Goal: Contribute content

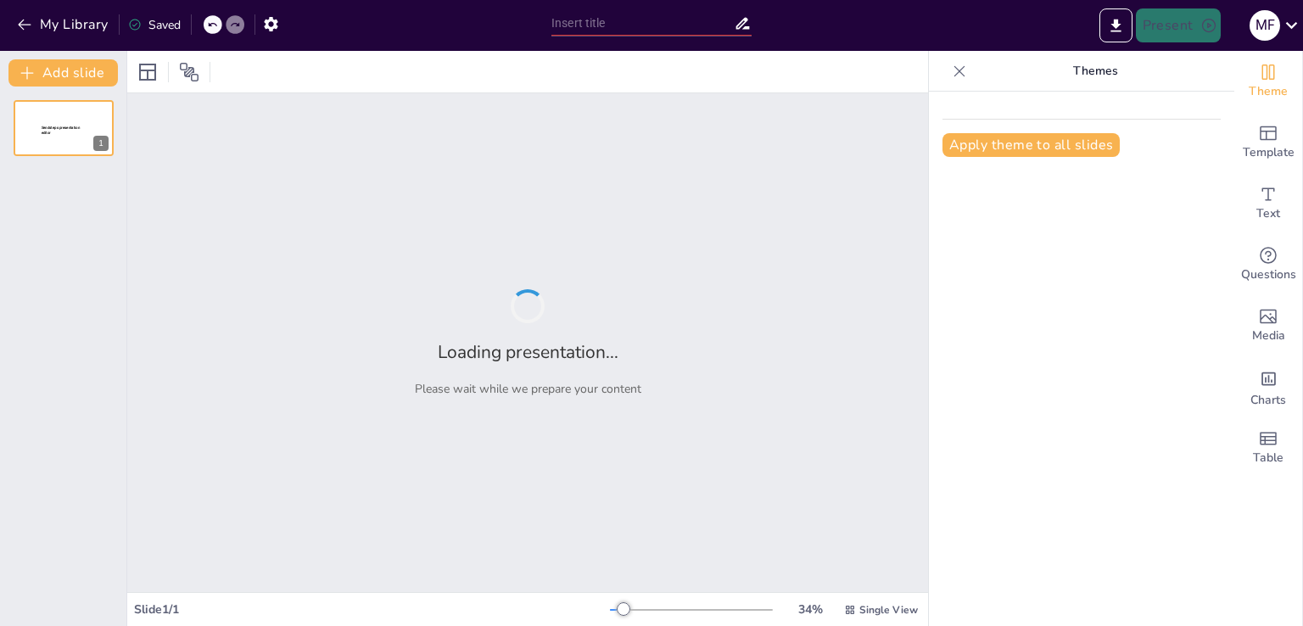
type input "Descubriendo los Recursos Naturales de Chuquisaca: Potencial Turístico"
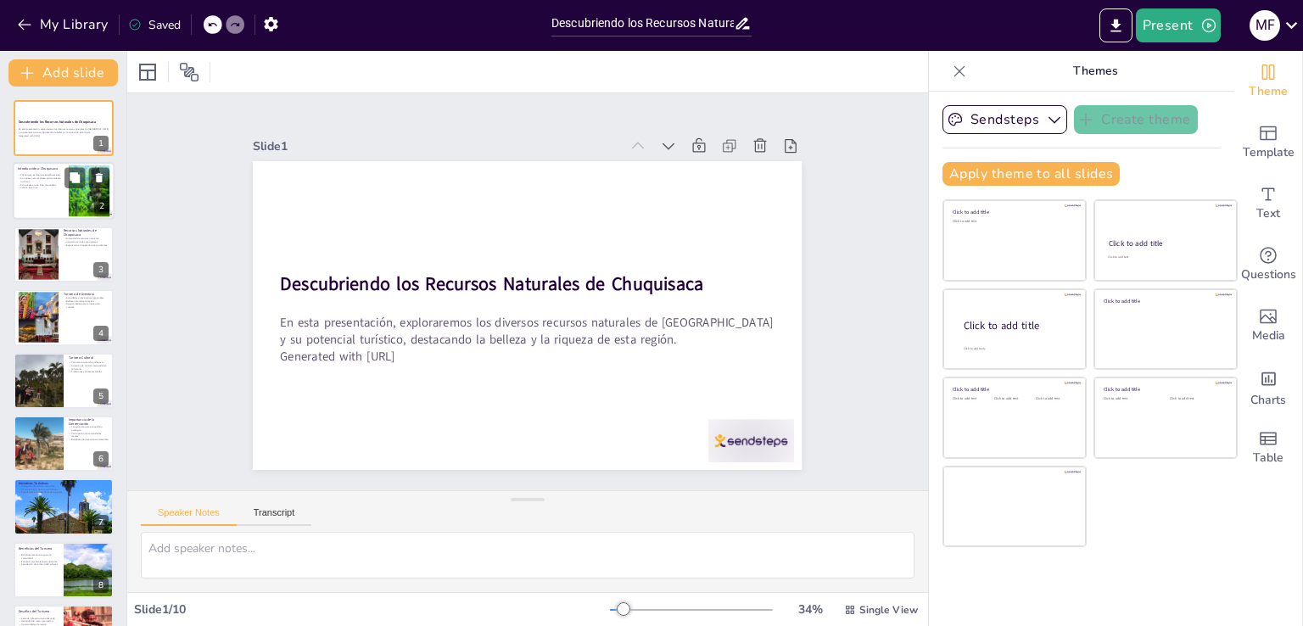
click at [53, 183] on p "Actividades al aire libre disponibles." at bounding box center [41, 184] width 46 height 3
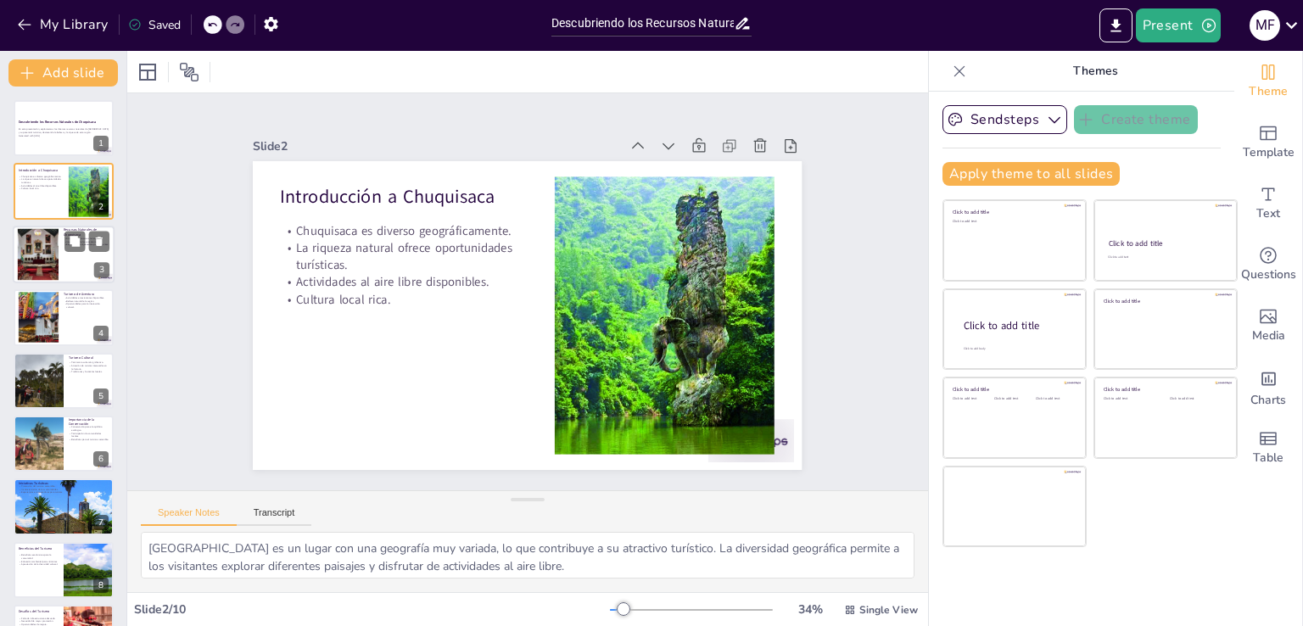
click at [48, 254] on div at bounding box center [38, 254] width 100 height 52
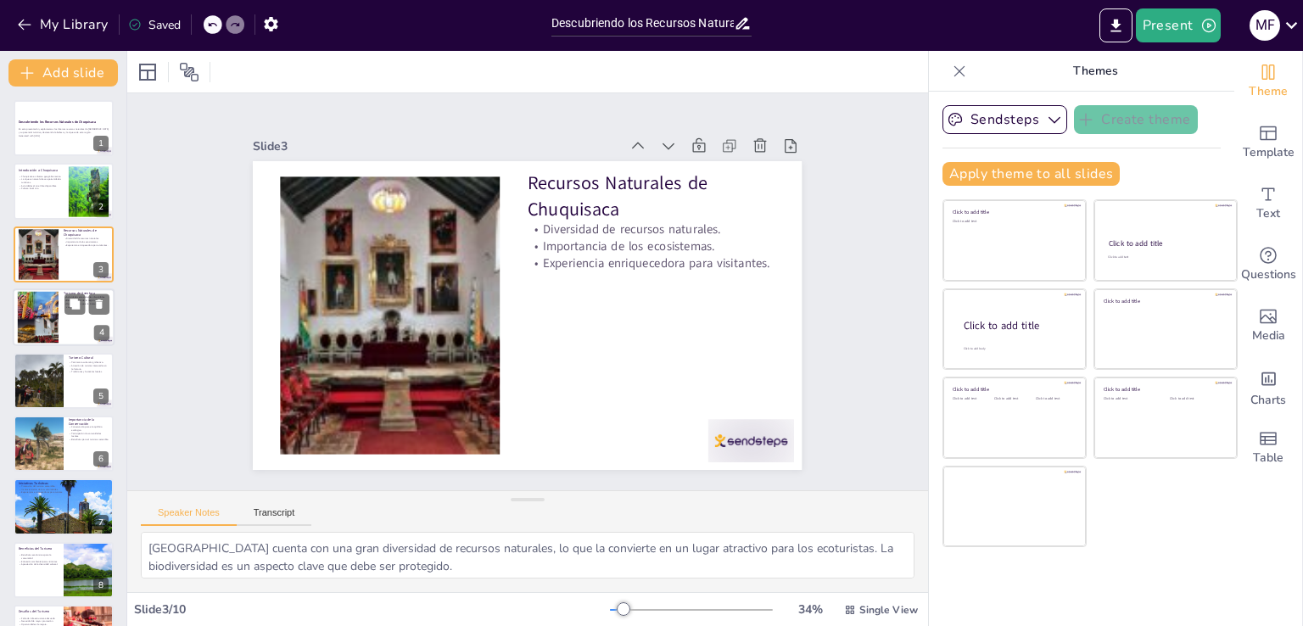
click at [61, 313] on div at bounding box center [64, 317] width 102 height 58
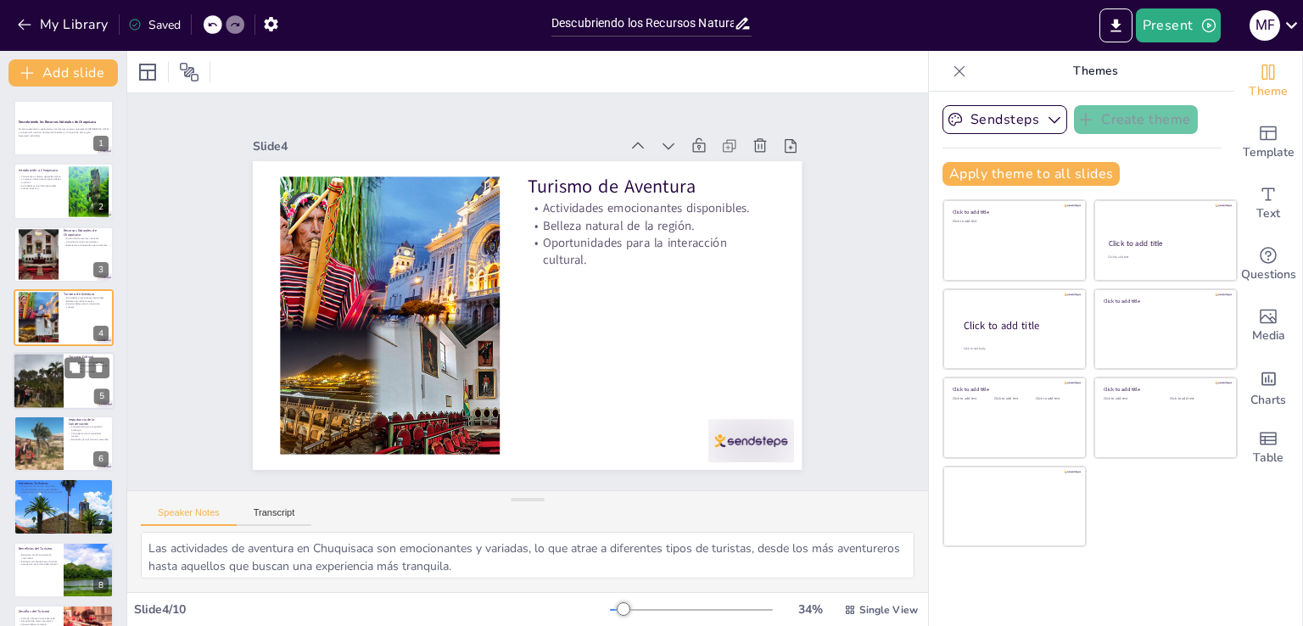
click at [38, 372] on div at bounding box center [38, 381] width 87 height 58
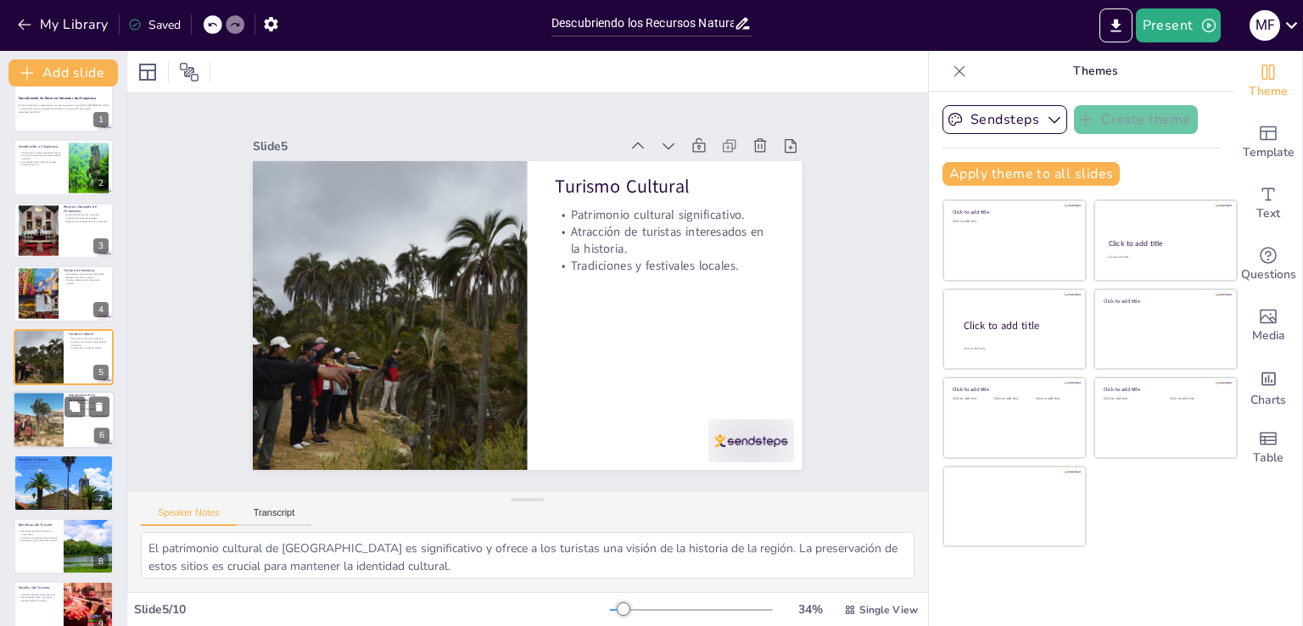
click at [42, 402] on div at bounding box center [38, 420] width 102 height 58
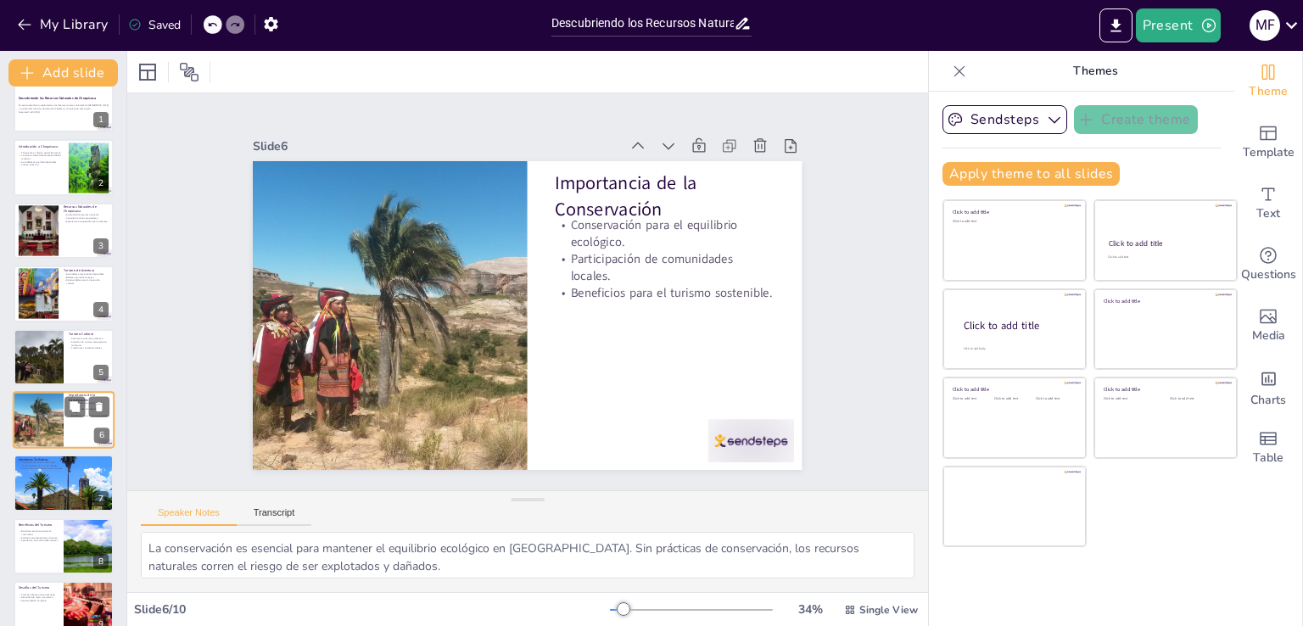
scroll to position [87, 0]
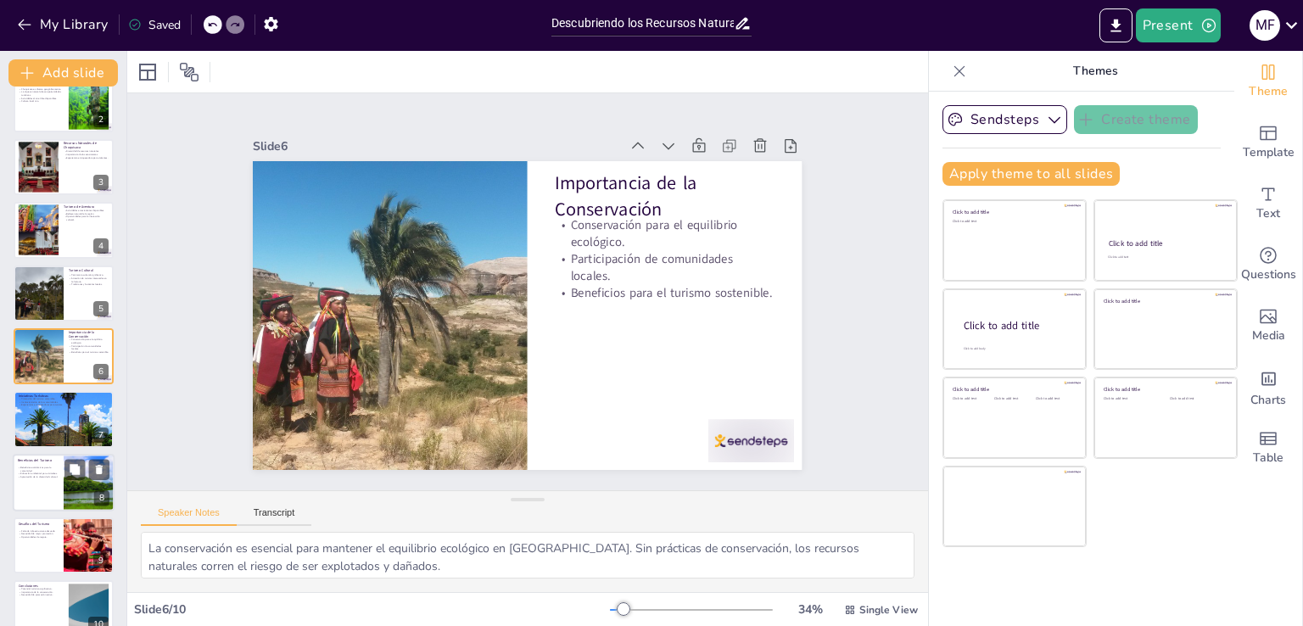
click at [42, 478] on div "Beneficios económicos para la comunidad. Educación ambiental para visitantes. A…" at bounding box center [38, 472] width 41 height 14
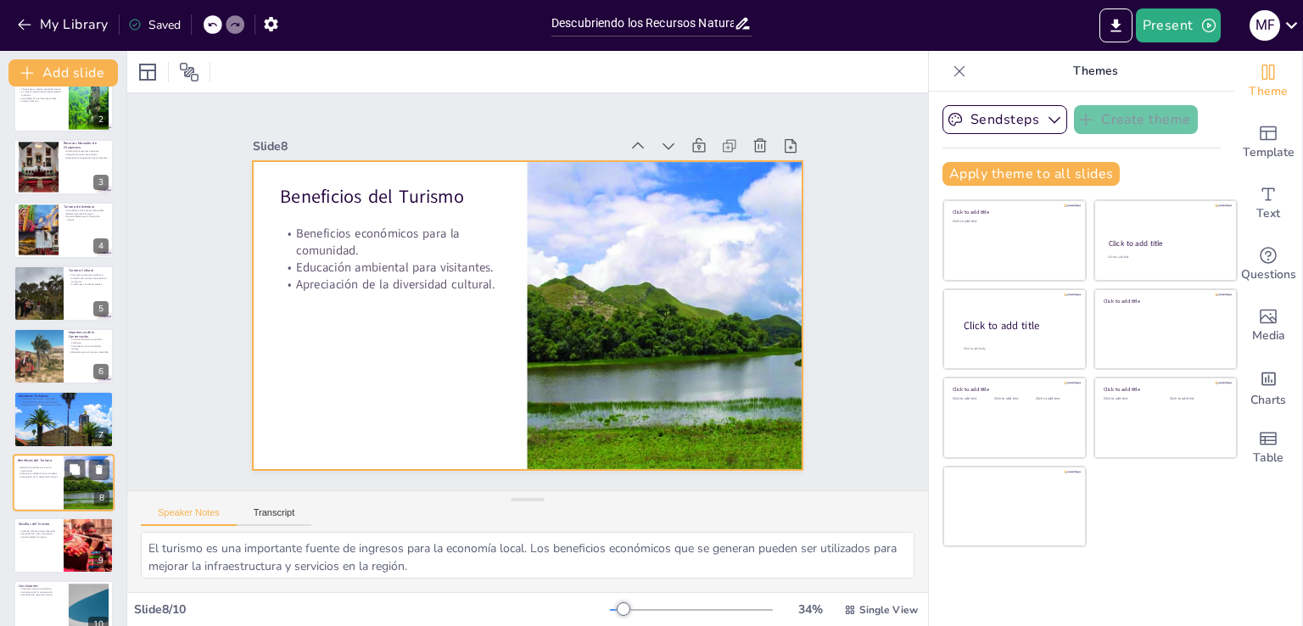
scroll to position [112, 0]
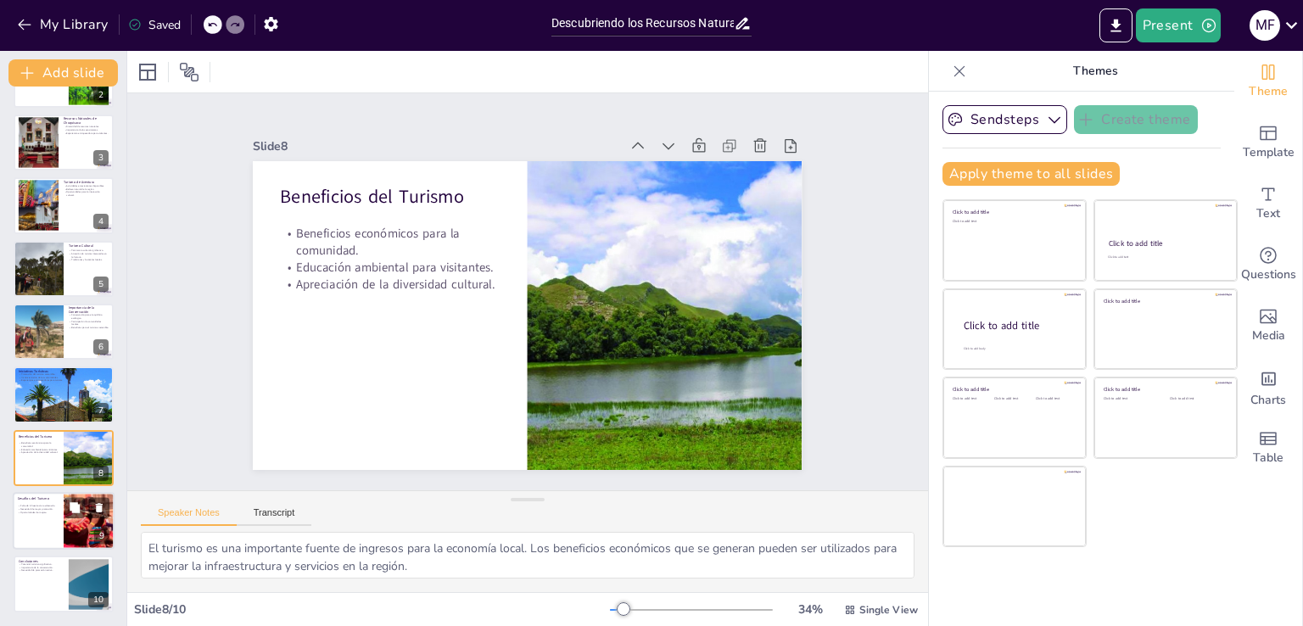
click at [49, 519] on div at bounding box center [64, 521] width 102 height 58
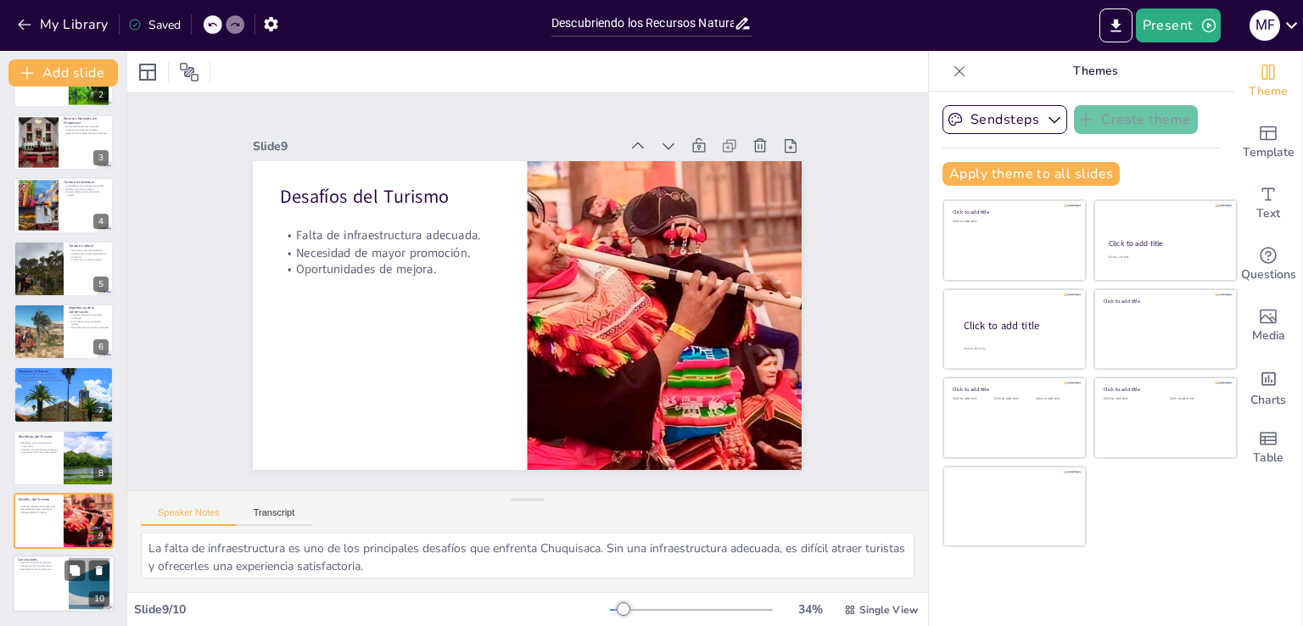
click at [48, 598] on div at bounding box center [64, 585] width 102 height 58
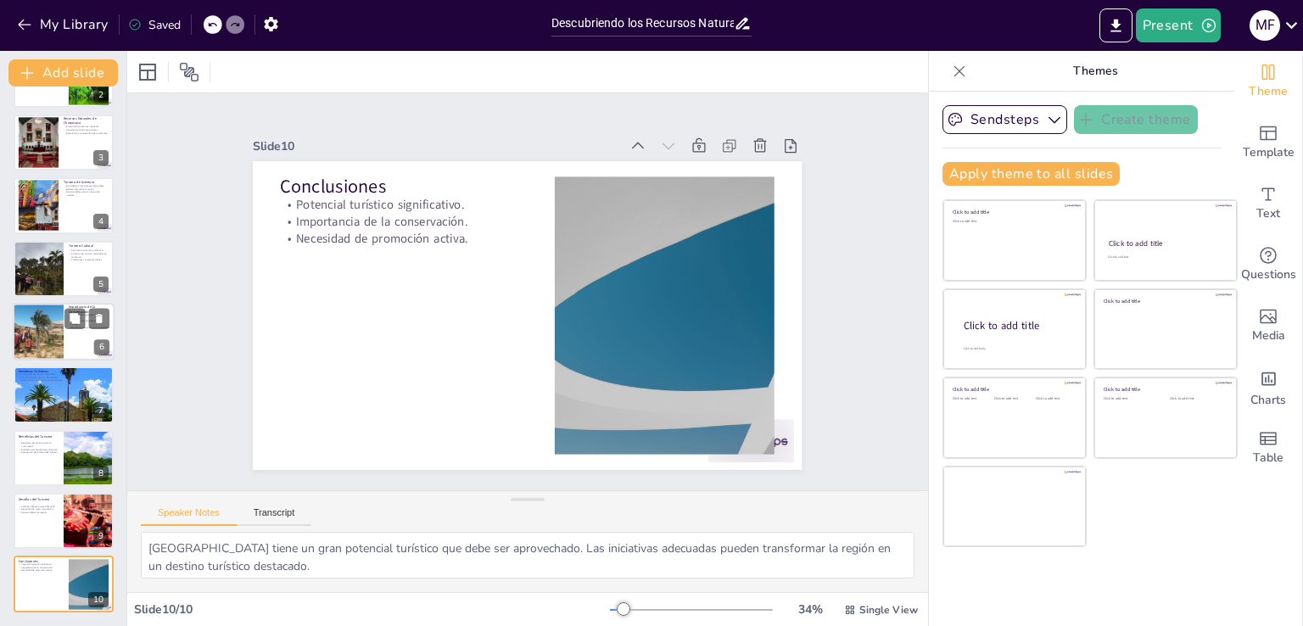
scroll to position [0, 0]
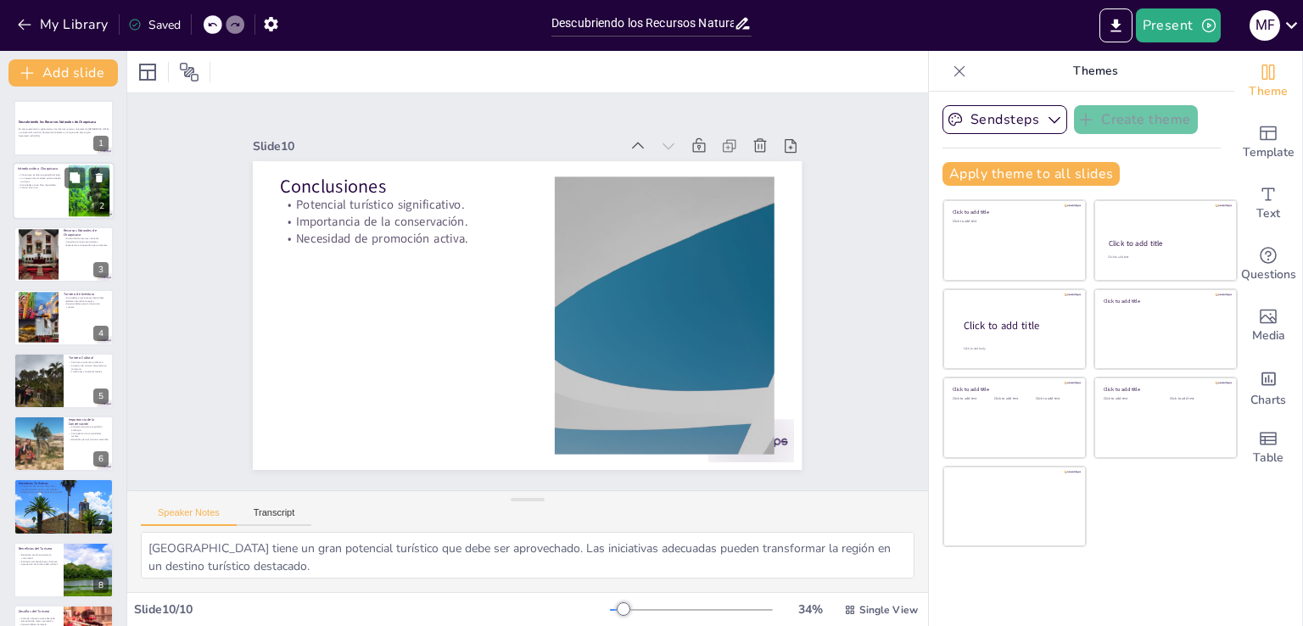
click at [58, 179] on p "La riqueza natural ofrece oportunidades turísticas." at bounding box center [41, 180] width 46 height 6
type textarea "[GEOGRAPHIC_DATA] es un lugar con una geografía muy variada, lo que contribuye …"
